Goal: Task Accomplishment & Management: Use online tool/utility

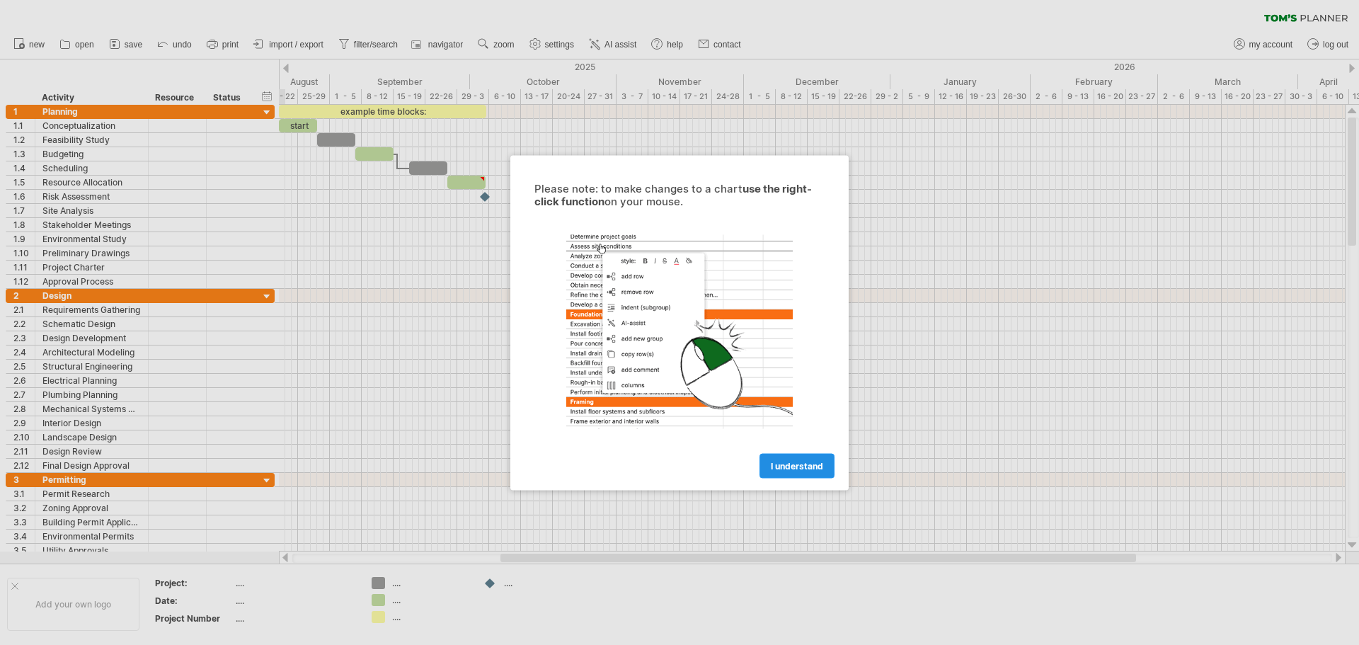
click at [791, 467] on span "I understand" at bounding box center [797, 465] width 52 height 11
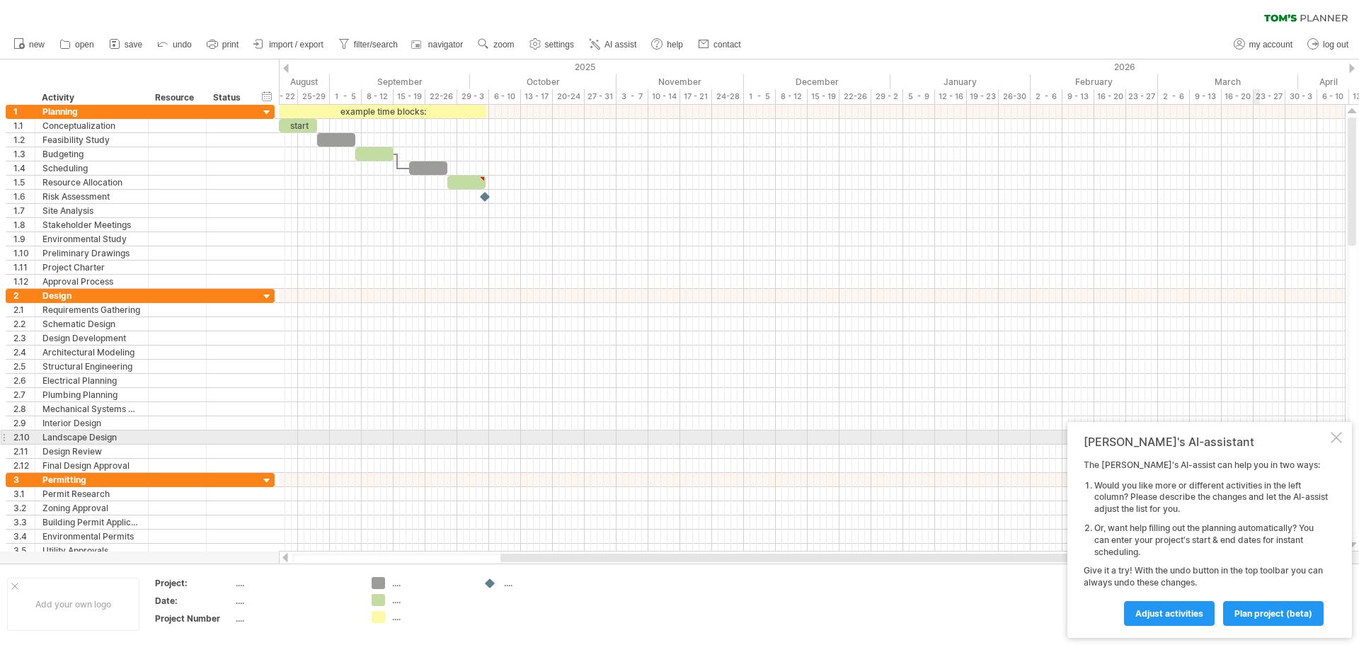
click at [1327, 440] on div "[PERSON_NAME]'s AI-assistant" at bounding box center [1206, 442] width 244 height 14
click at [1335, 439] on div at bounding box center [1336, 437] width 11 height 11
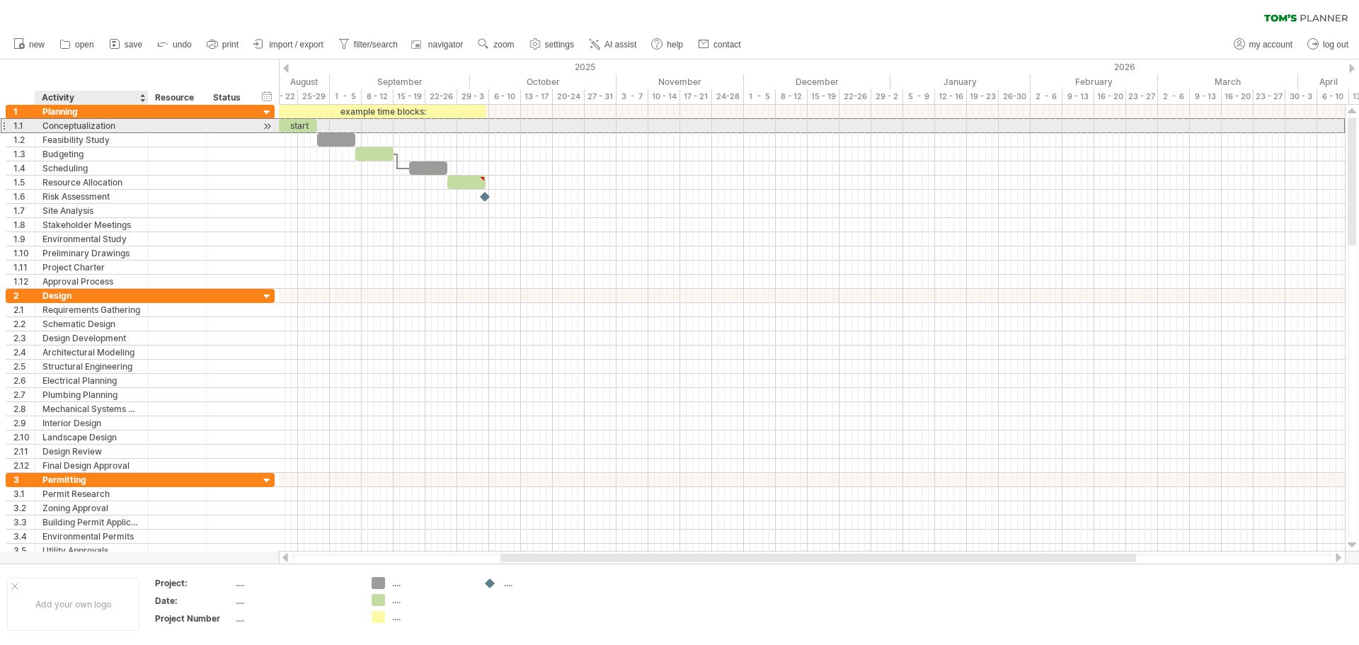
click at [74, 127] on div "Conceptualization" at bounding box center [91, 125] width 98 height 13
click at [30, 127] on div at bounding box center [33, 126] width 7 height 14
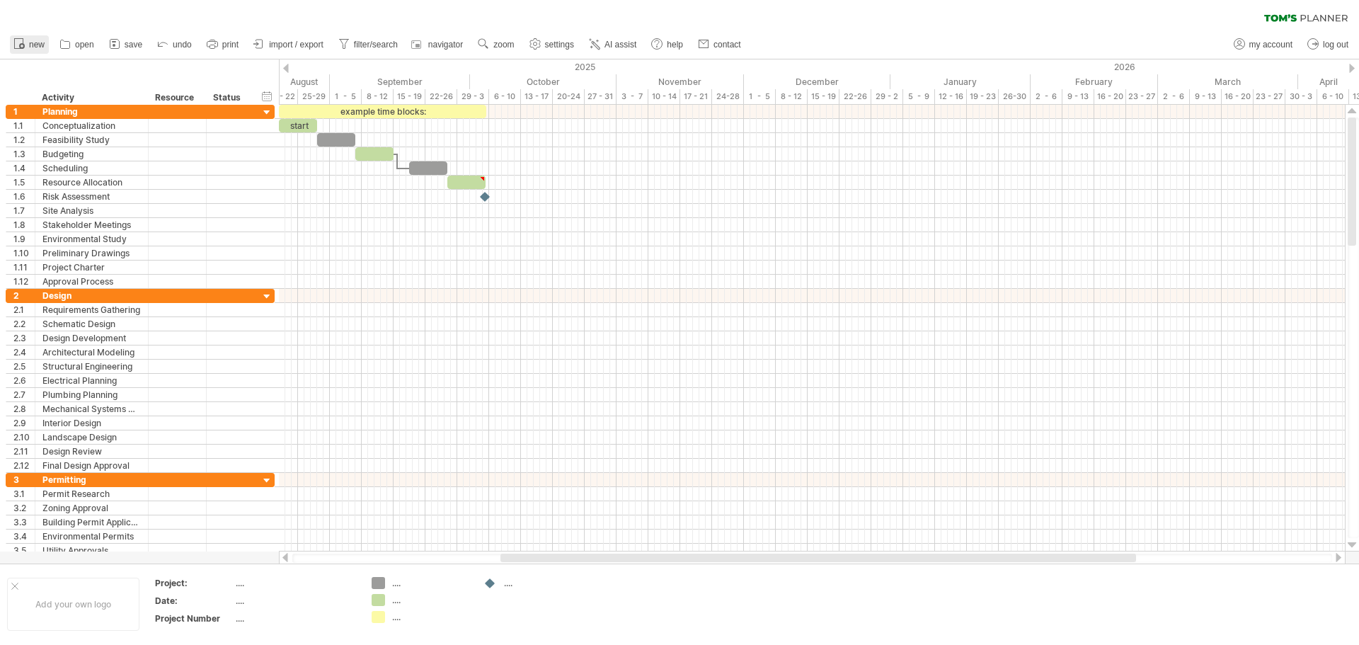
click at [30, 43] on span "new" at bounding box center [37, 45] width 16 height 10
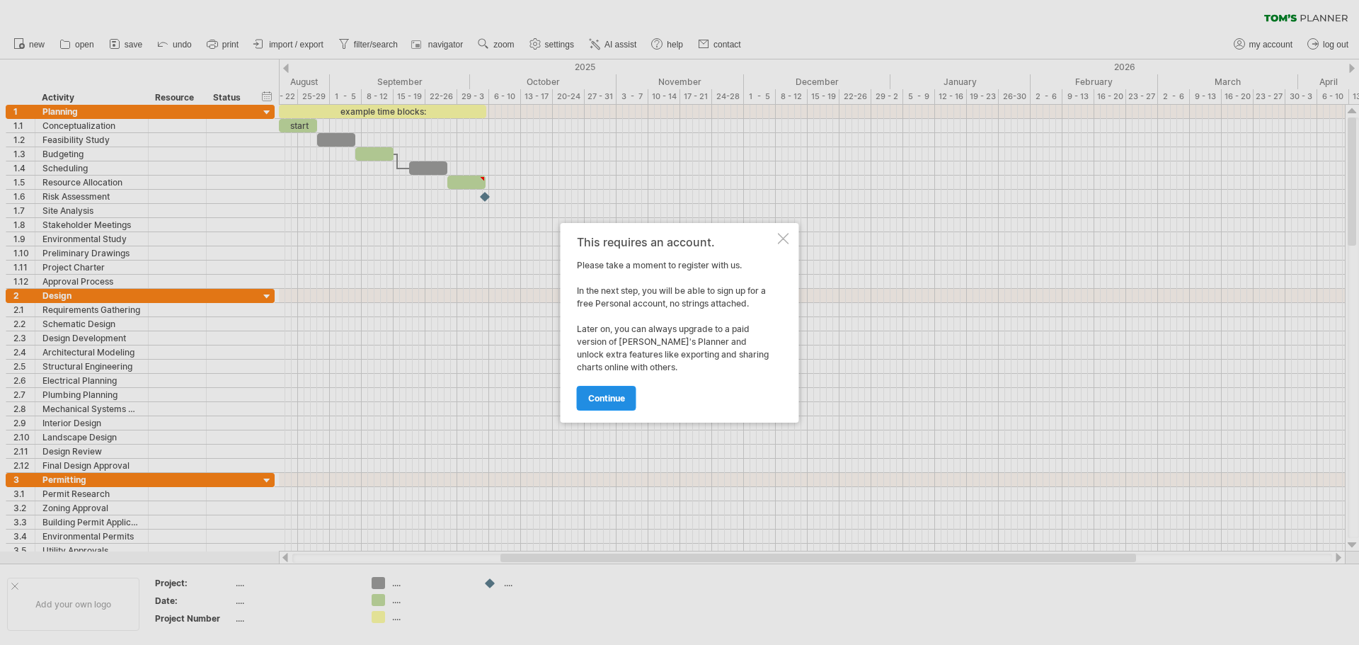
click at [597, 406] on link "continue" at bounding box center [606, 398] width 59 height 25
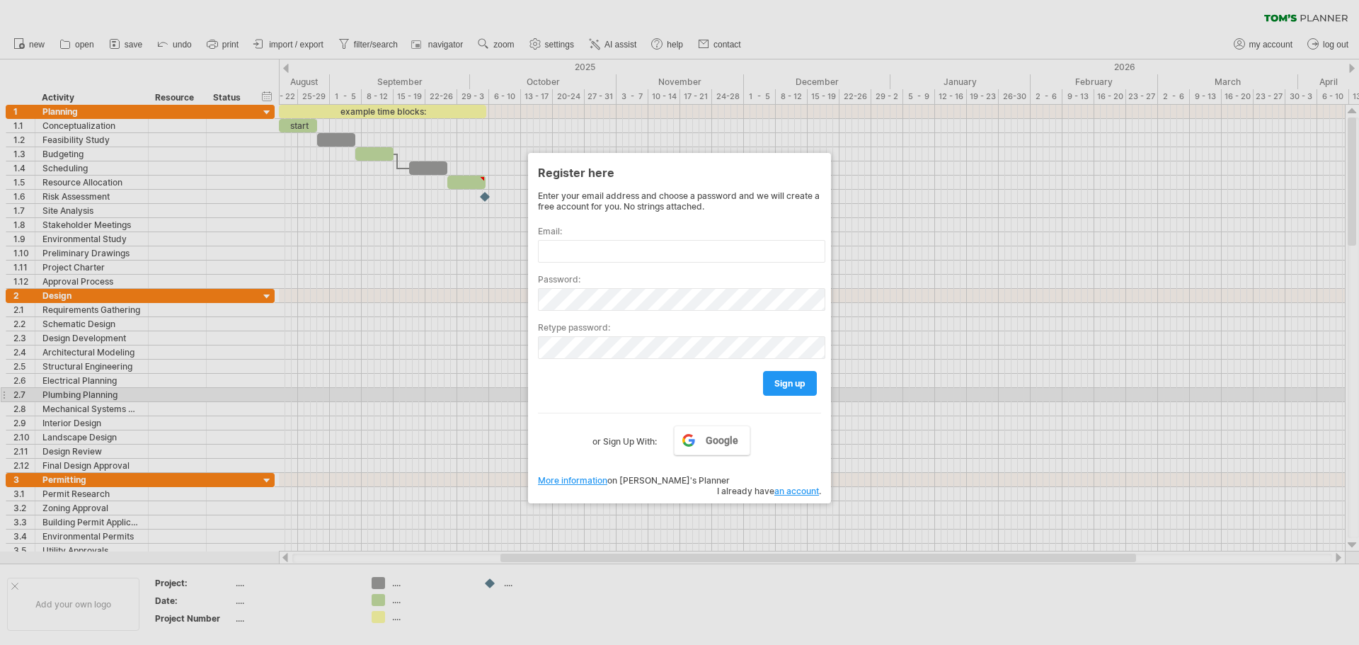
click at [420, 392] on div at bounding box center [679, 322] width 1359 height 645
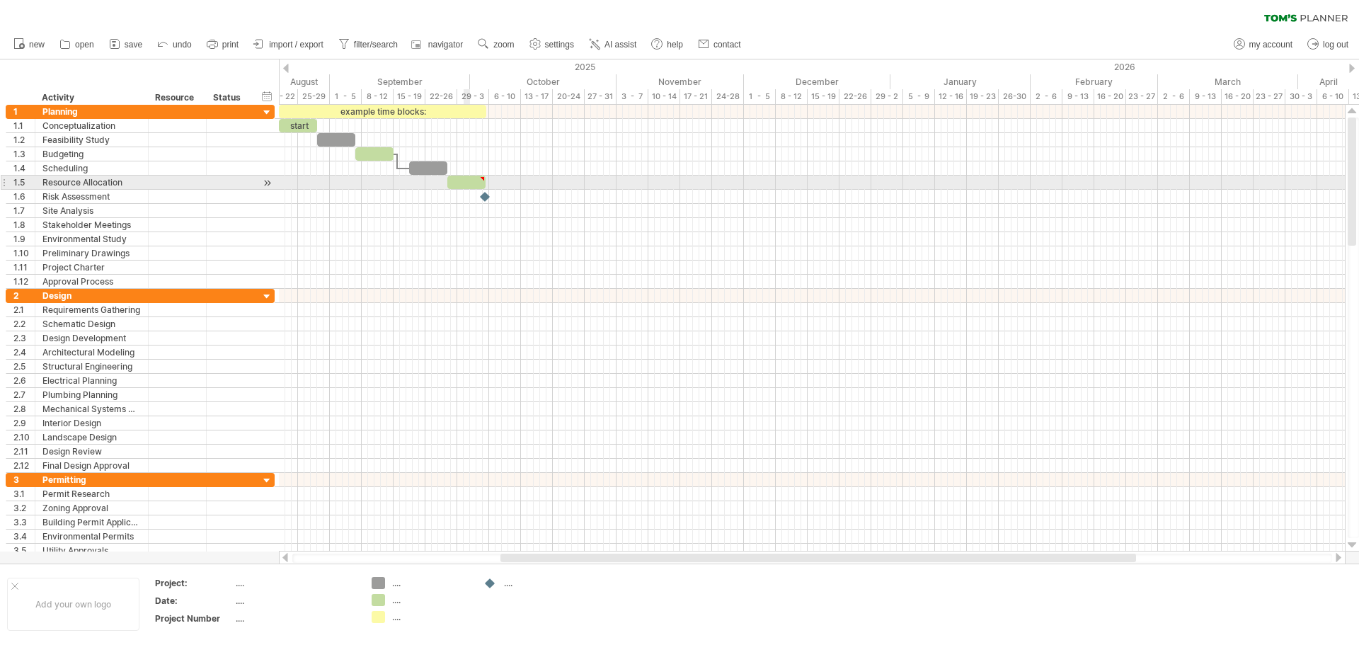
click at [469, 181] on div at bounding box center [466, 182] width 38 height 13
type textarea "**********"
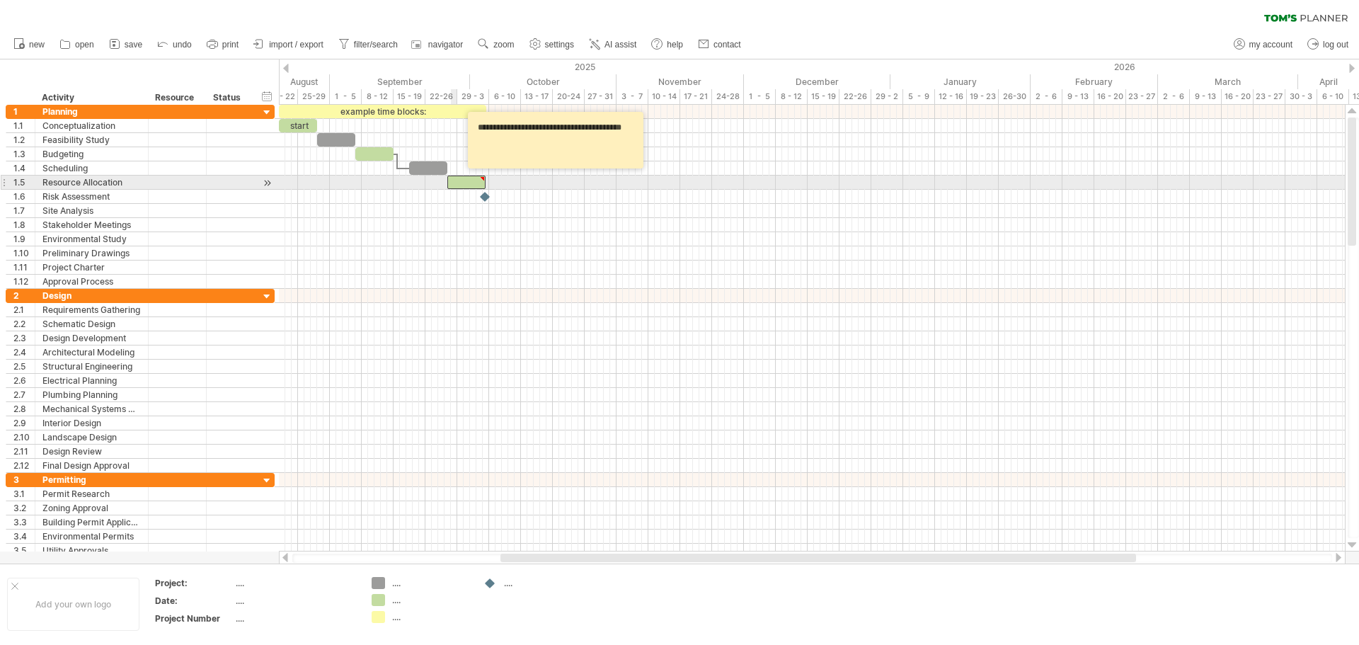
click at [454, 184] on div at bounding box center [466, 182] width 38 height 13
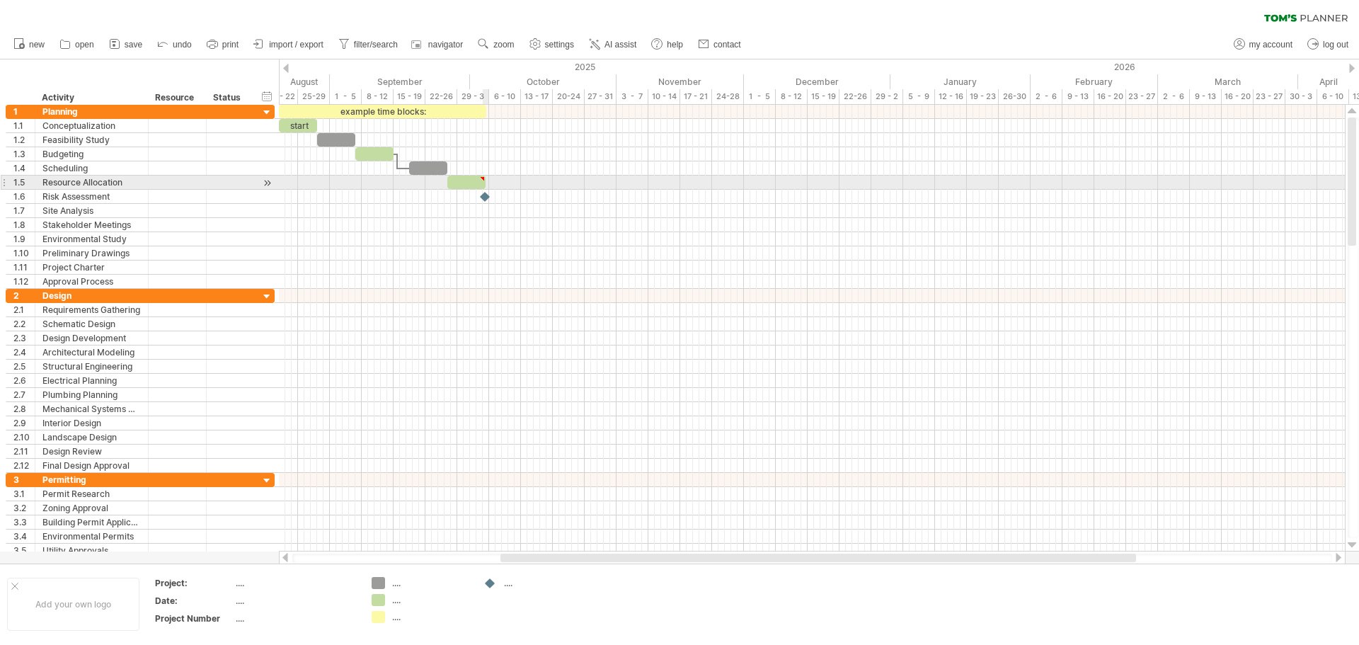
click at [483, 184] on span at bounding box center [486, 182] width 6 height 13
click at [470, 184] on div at bounding box center [466, 182] width 38 height 13
click at [476, 182] on div at bounding box center [466, 182] width 38 height 13
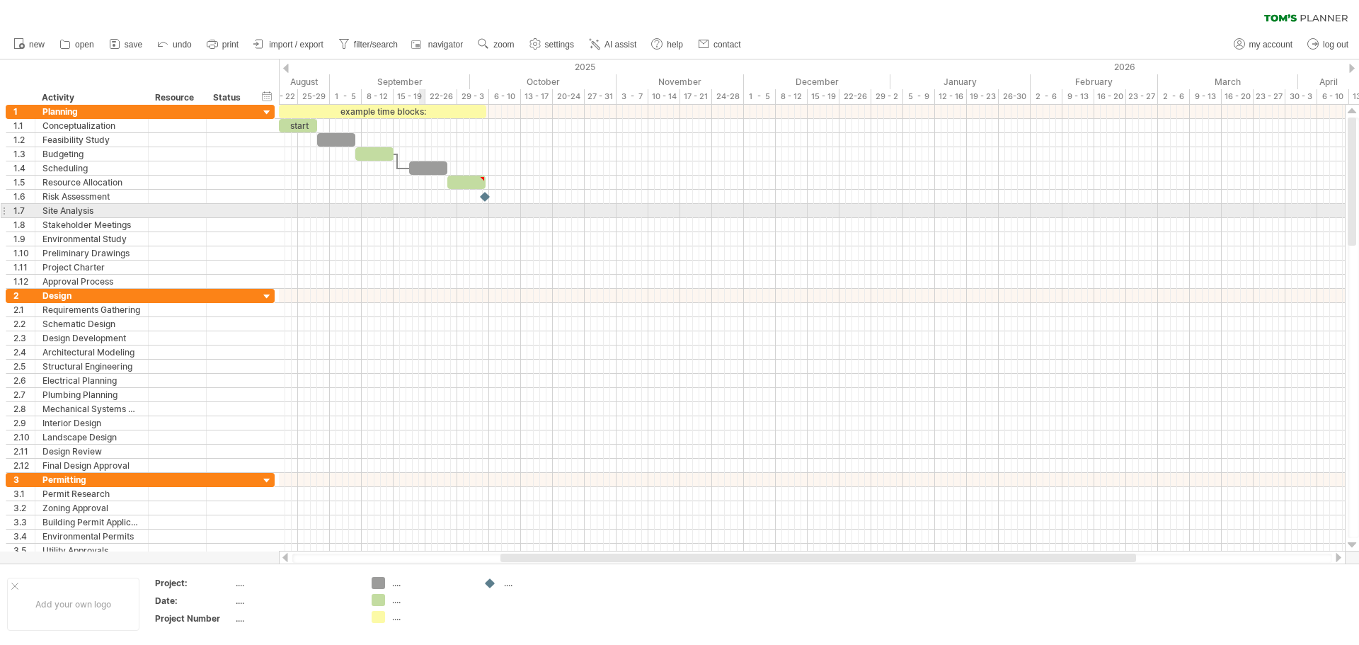
click at [422, 217] on div at bounding box center [812, 211] width 1066 height 14
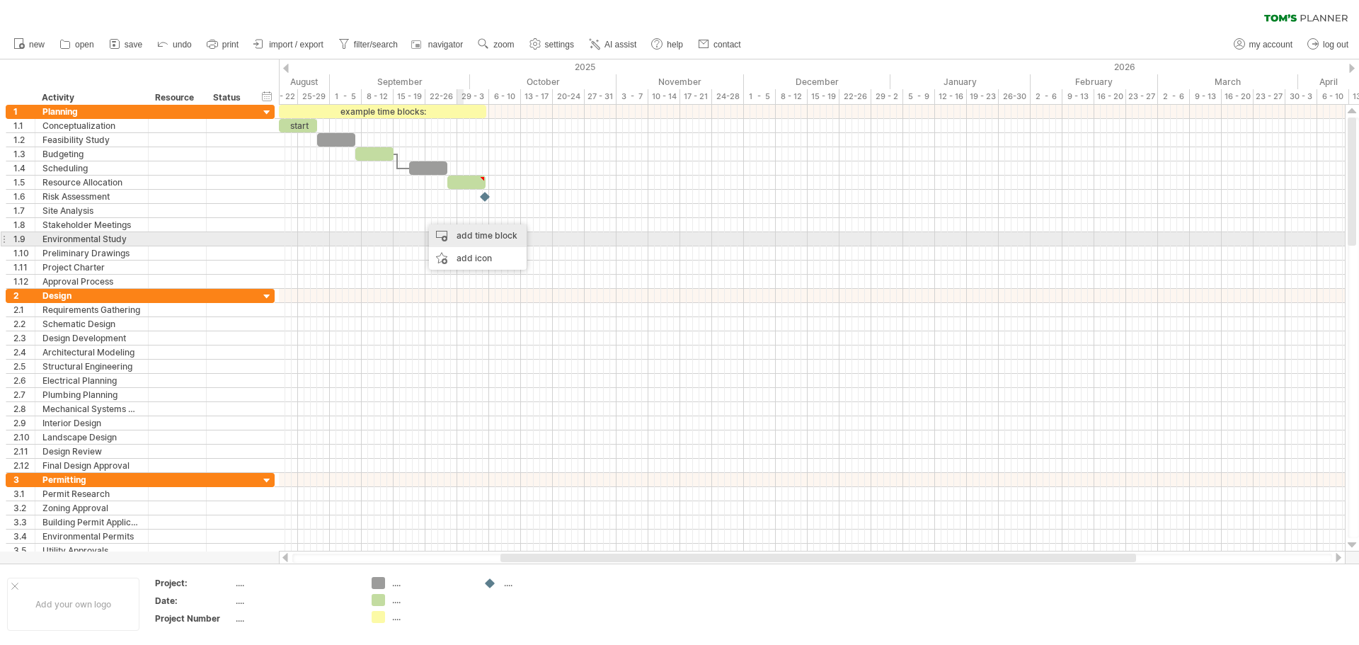
click at [477, 236] on div "add time block" at bounding box center [478, 235] width 98 height 23
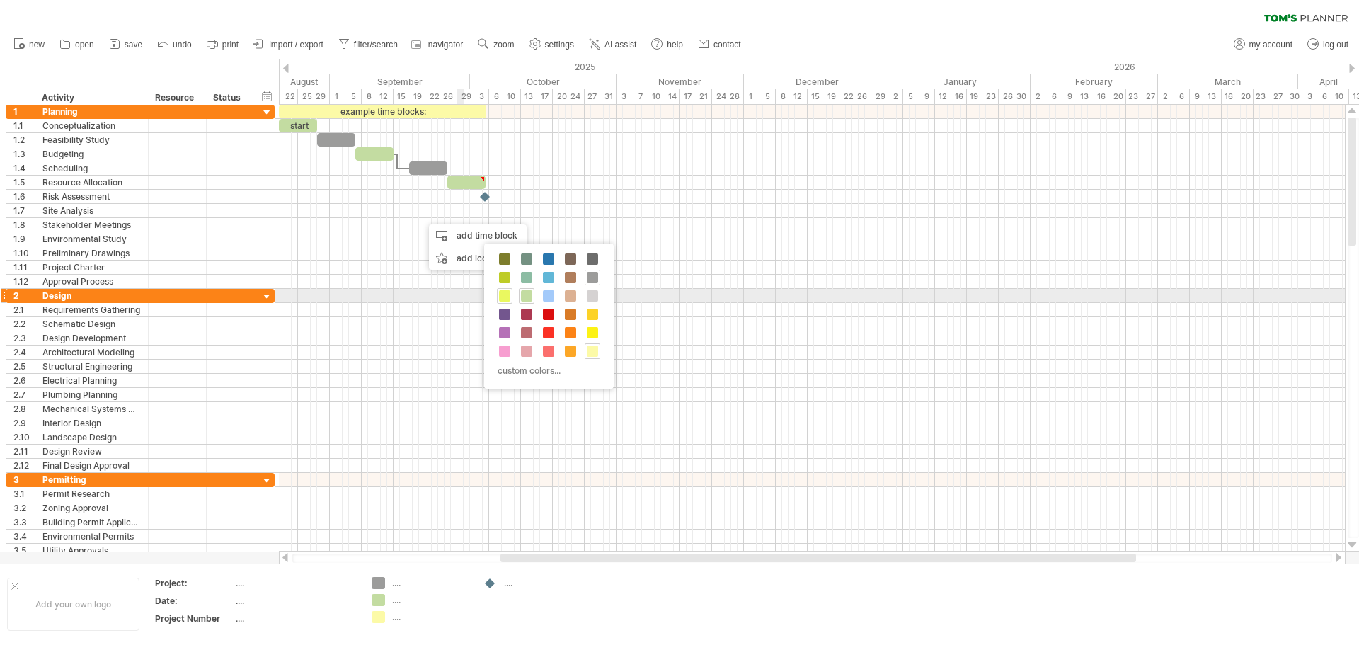
click at [506, 297] on span at bounding box center [504, 295] width 11 height 11
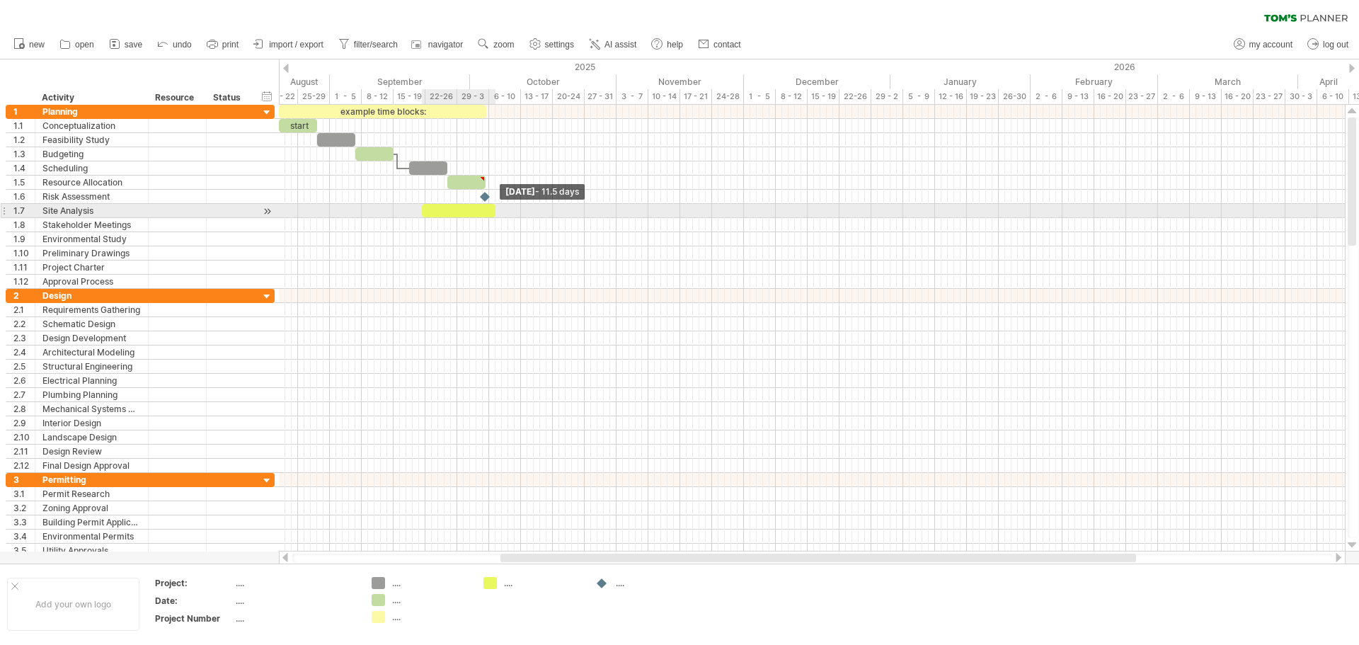
drag, startPoint x: 428, startPoint y: 211, endPoint x: 494, endPoint y: 210, distance: 66.6
click at [494, 210] on span at bounding box center [496, 210] width 6 height 13
click at [477, 210] on div at bounding box center [459, 210] width 74 height 13
click at [423, 215] on span at bounding box center [422, 210] width 6 height 13
click at [426, 211] on div at bounding box center [459, 210] width 74 height 13
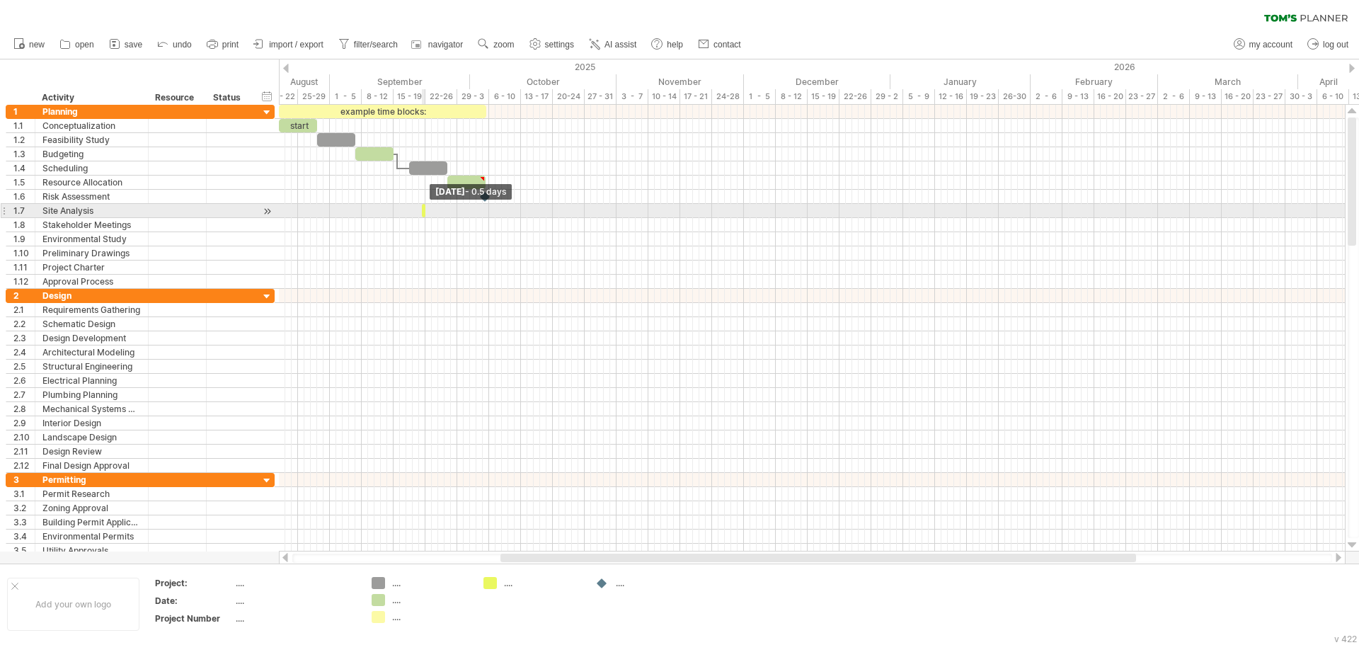
drag, startPoint x: 496, startPoint y: 207, endPoint x: 422, endPoint y: 210, distance: 73.7
click at [423, 210] on span at bounding box center [426, 210] width 6 height 13
click at [423, 212] on span at bounding box center [426, 210] width 6 height 13
click at [426, 210] on span at bounding box center [426, 210] width 6 height 13
click at [423, 213] on span at bounding box center [426, 210] width 6 height 13
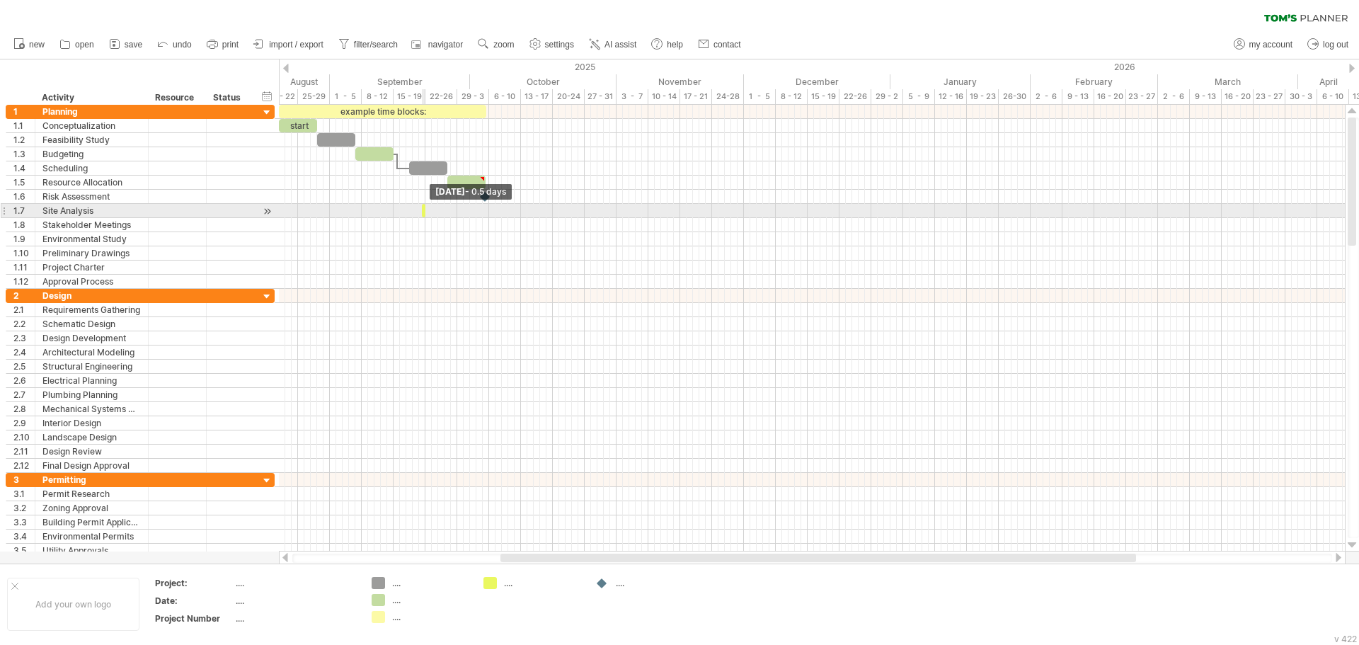
click at [423, 213] on span at bounding box center [426, 210] width 6 height 13
click at [425, 214] on span at bounding box center [426, 210] width 6 height 13
drag, startPoint x: 423, startPoint y: 211, endPoint x: 460, endPoint y: 210, distance: 37.6
click at [461, 210] on span at bounding box center [464, 210] width 6 height 13
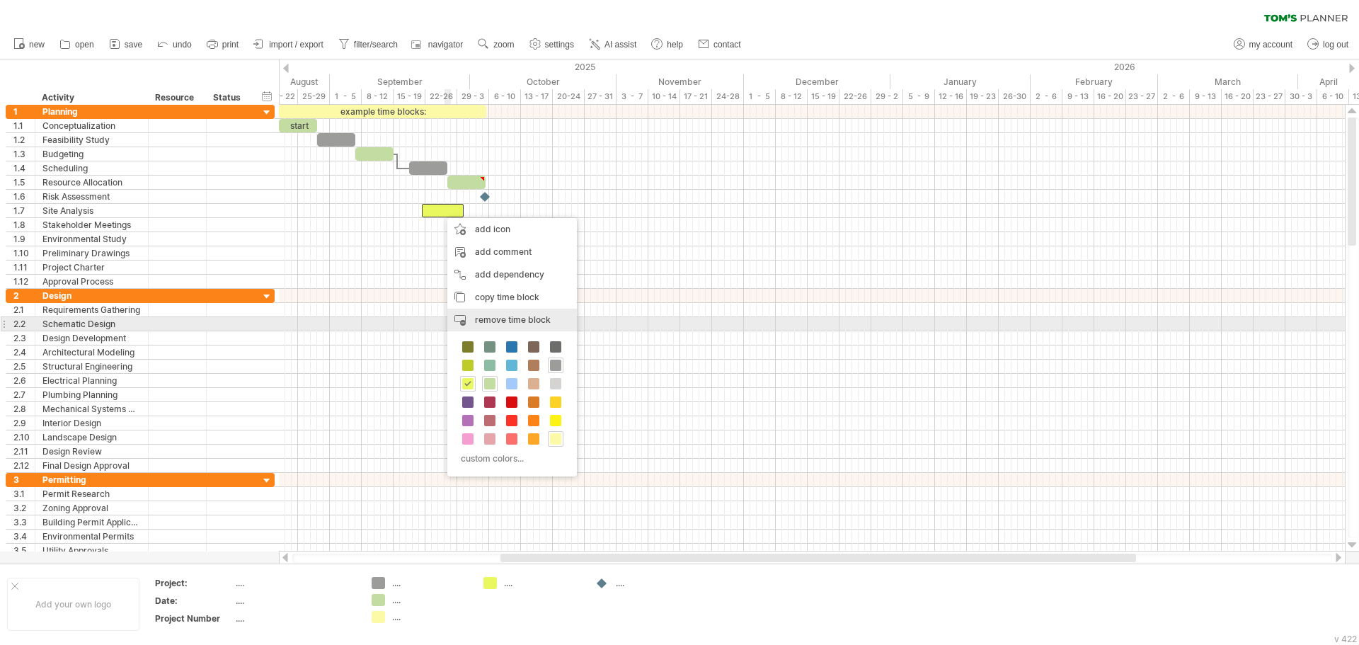
click at [520, 321] on span "remove time block" at bounding box center [513, 319] width 76 height 11
